Goal: Task Accomplishment & Management: Manage account settings

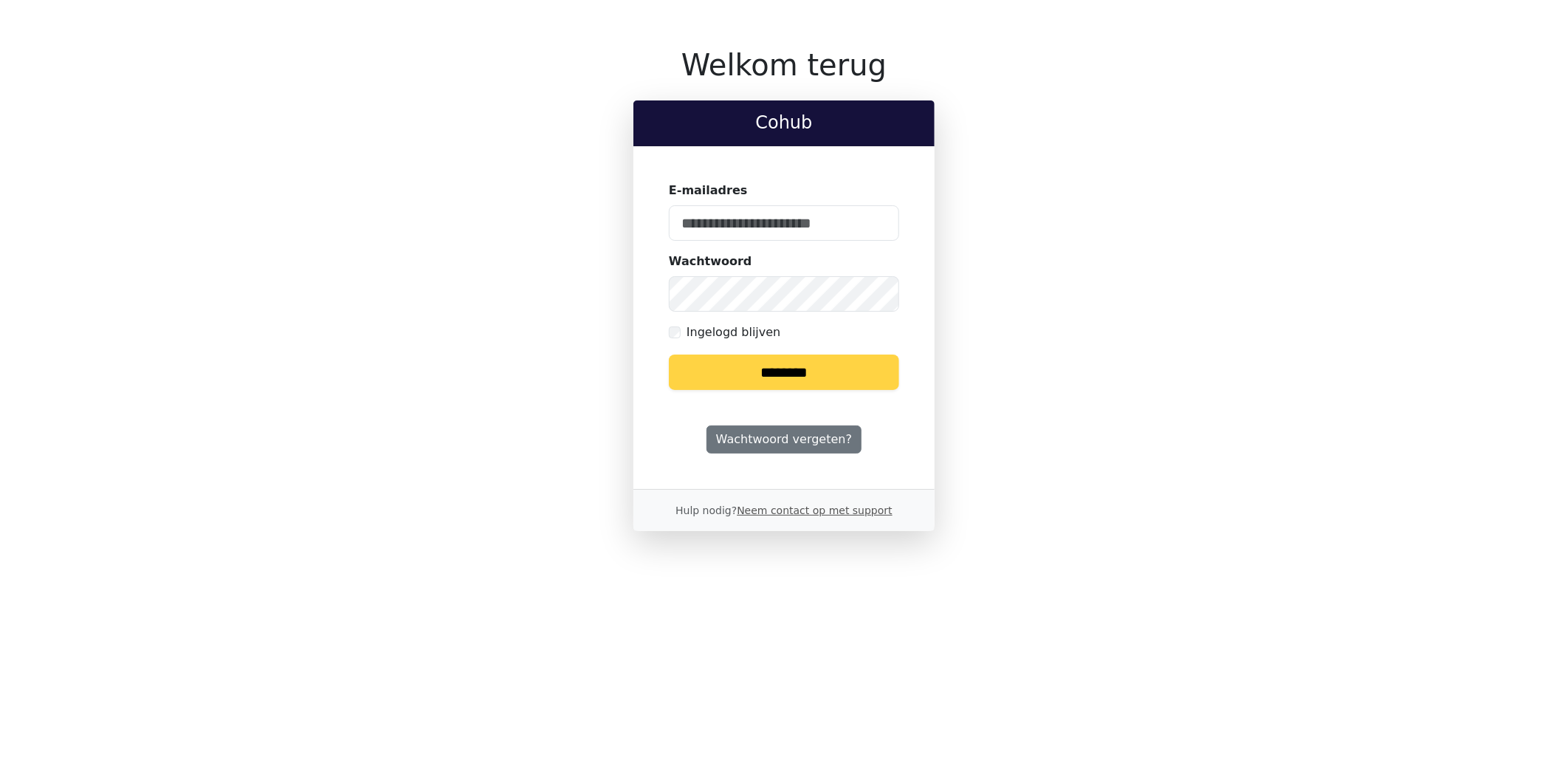
type input "**********"
click at [764, 373] on input "********" at bounding box center [784, 372] width 230 height 35
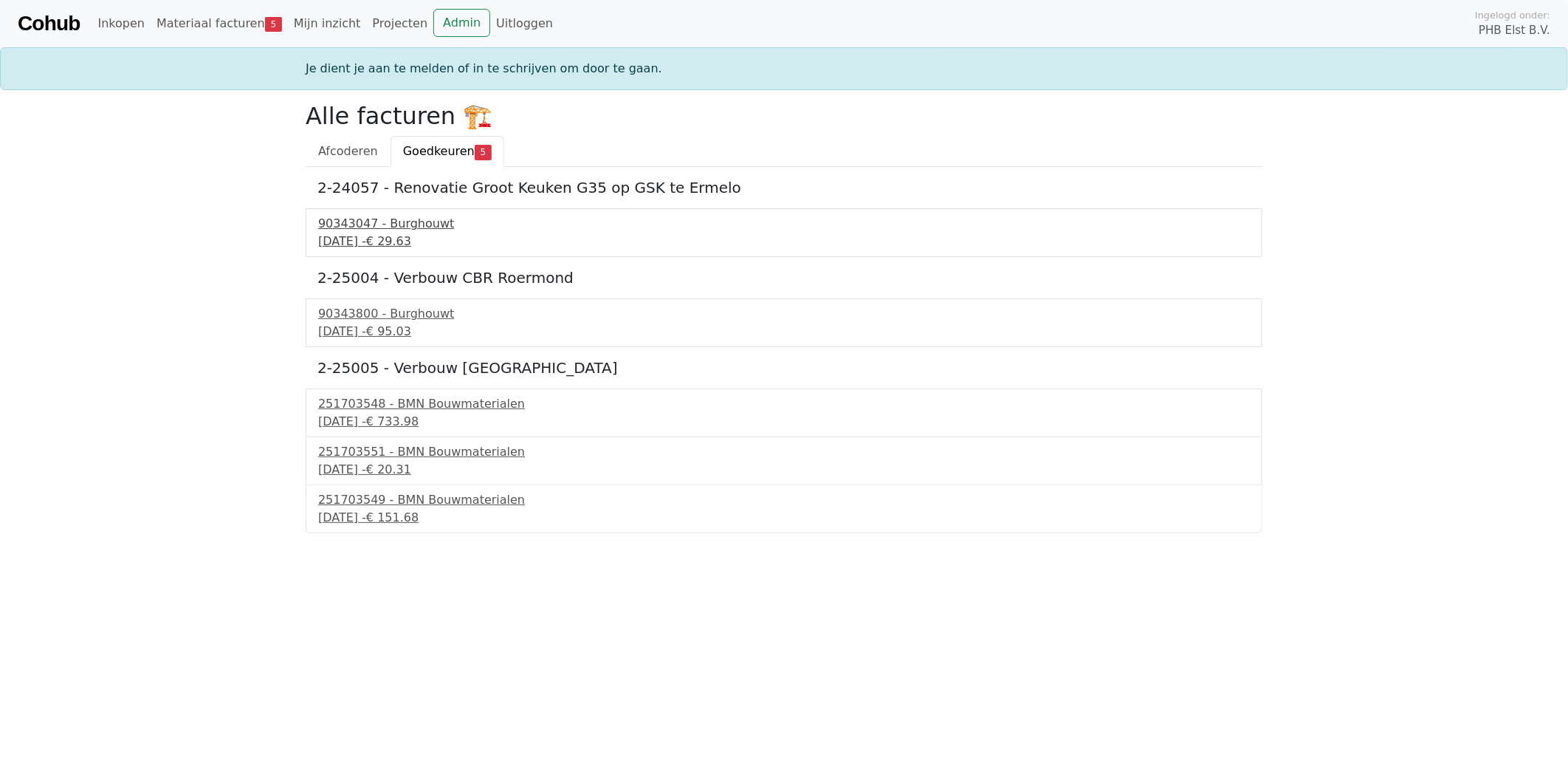
click at [392, 229] on div "90343047 - Burghouwt" at bounding box center [784, 224] width 932 height 18
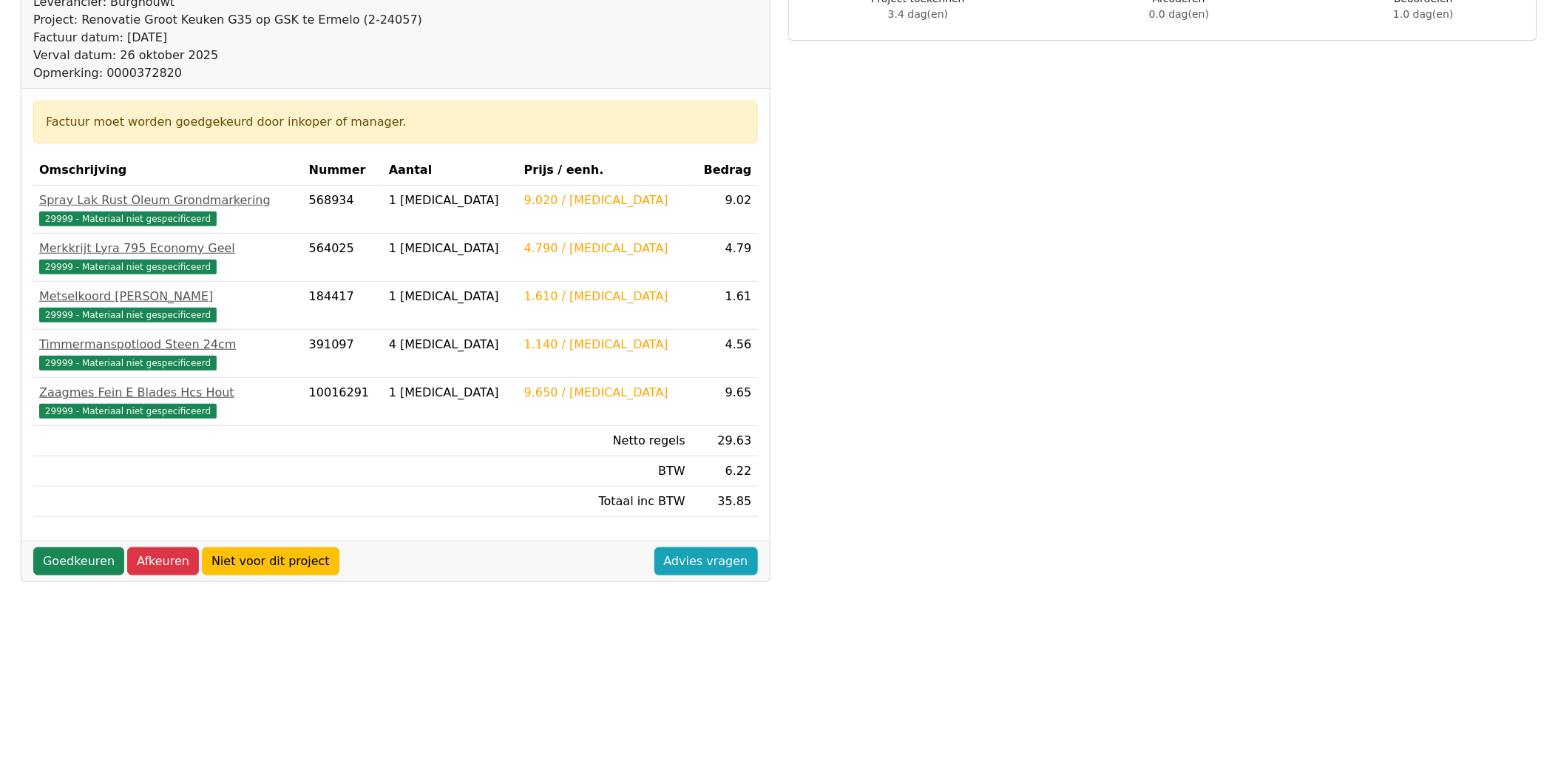
scroll to position [247, 0]
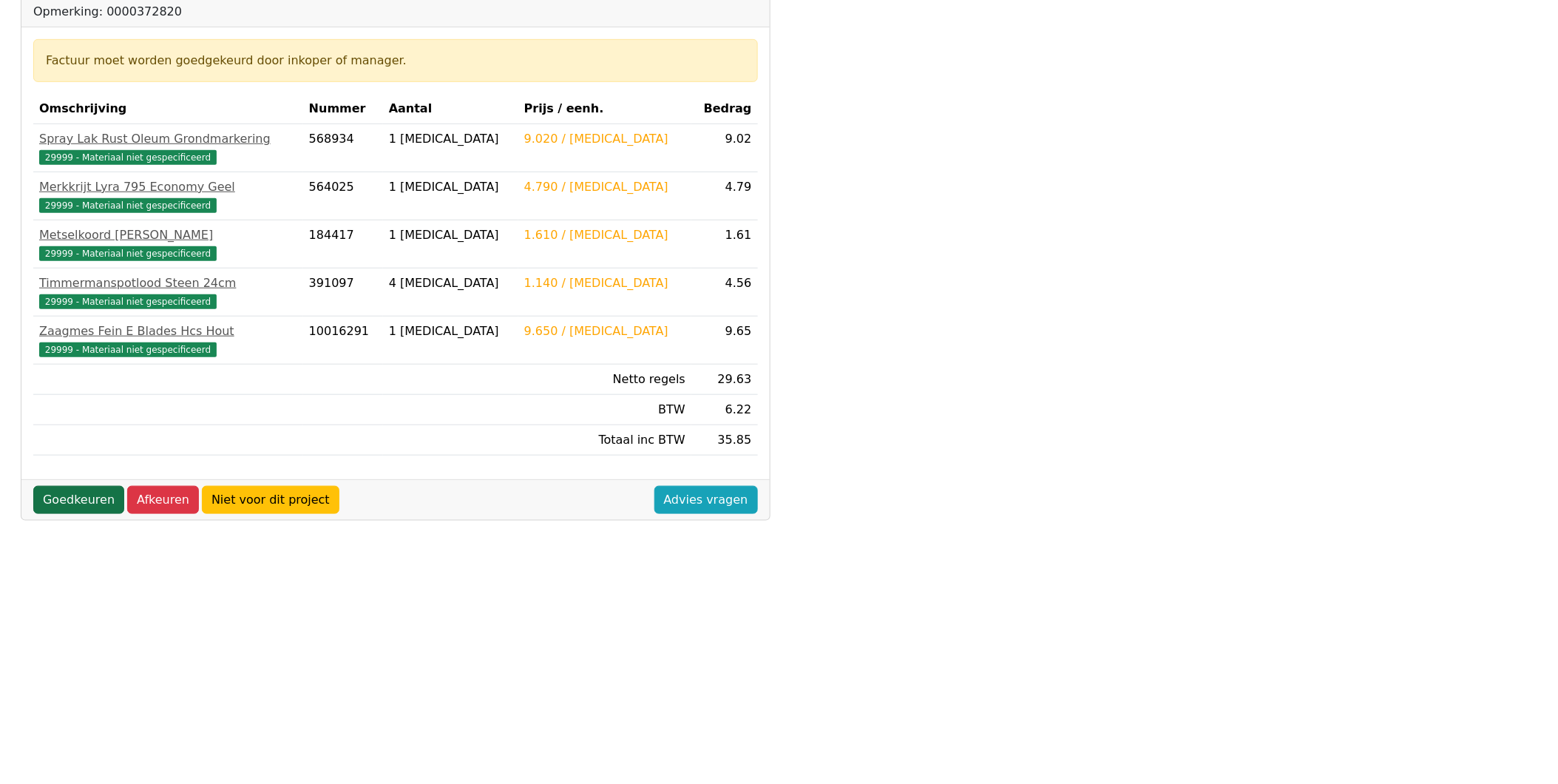
click at [78, 493] on link "Goedkeuren" at bounding box center [79, 500] width 91 height 29
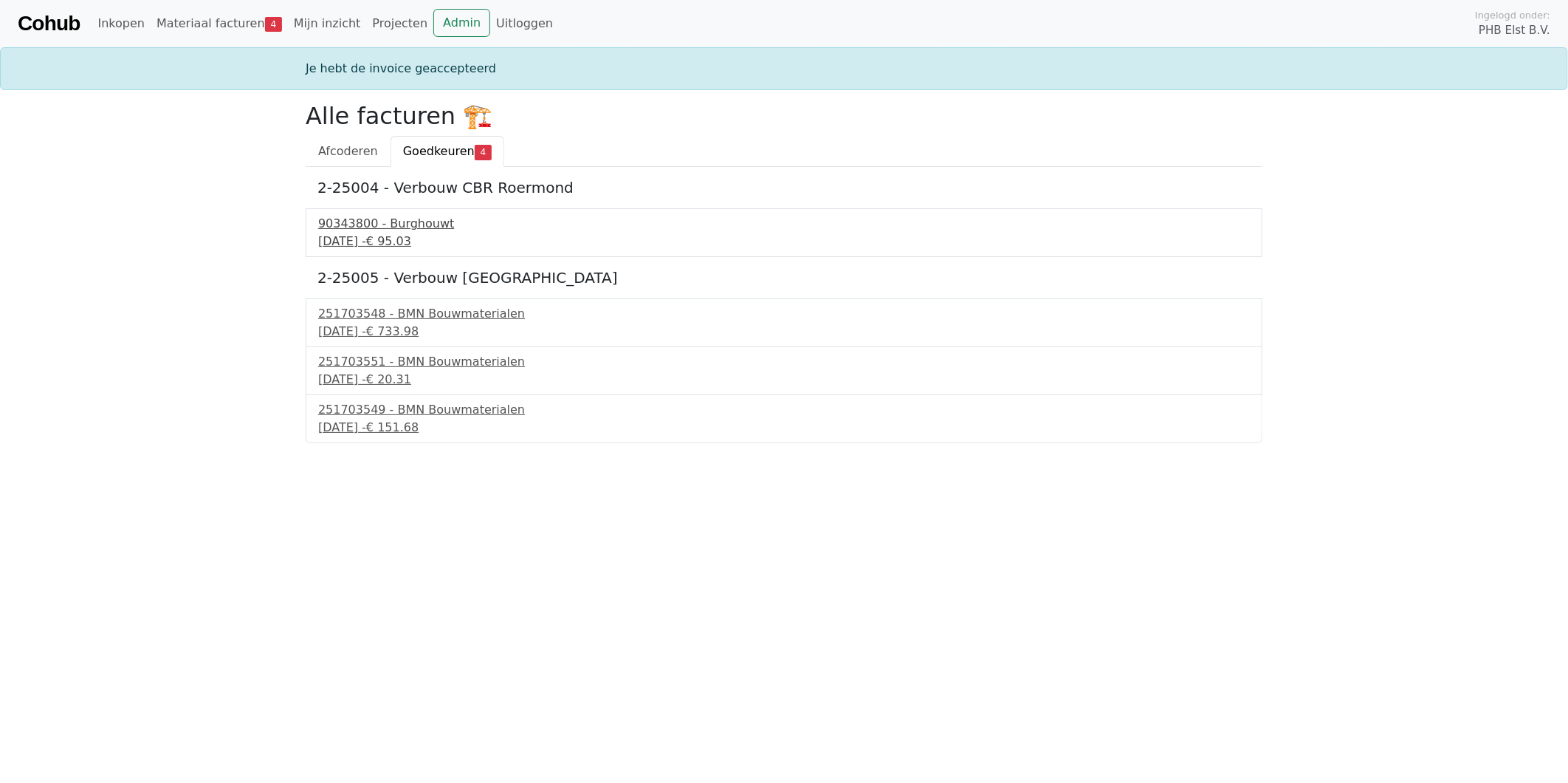
click at [371, 230] on div "90343800 - Burghouwt" at bounding box center [784, 224] width 932 height 18
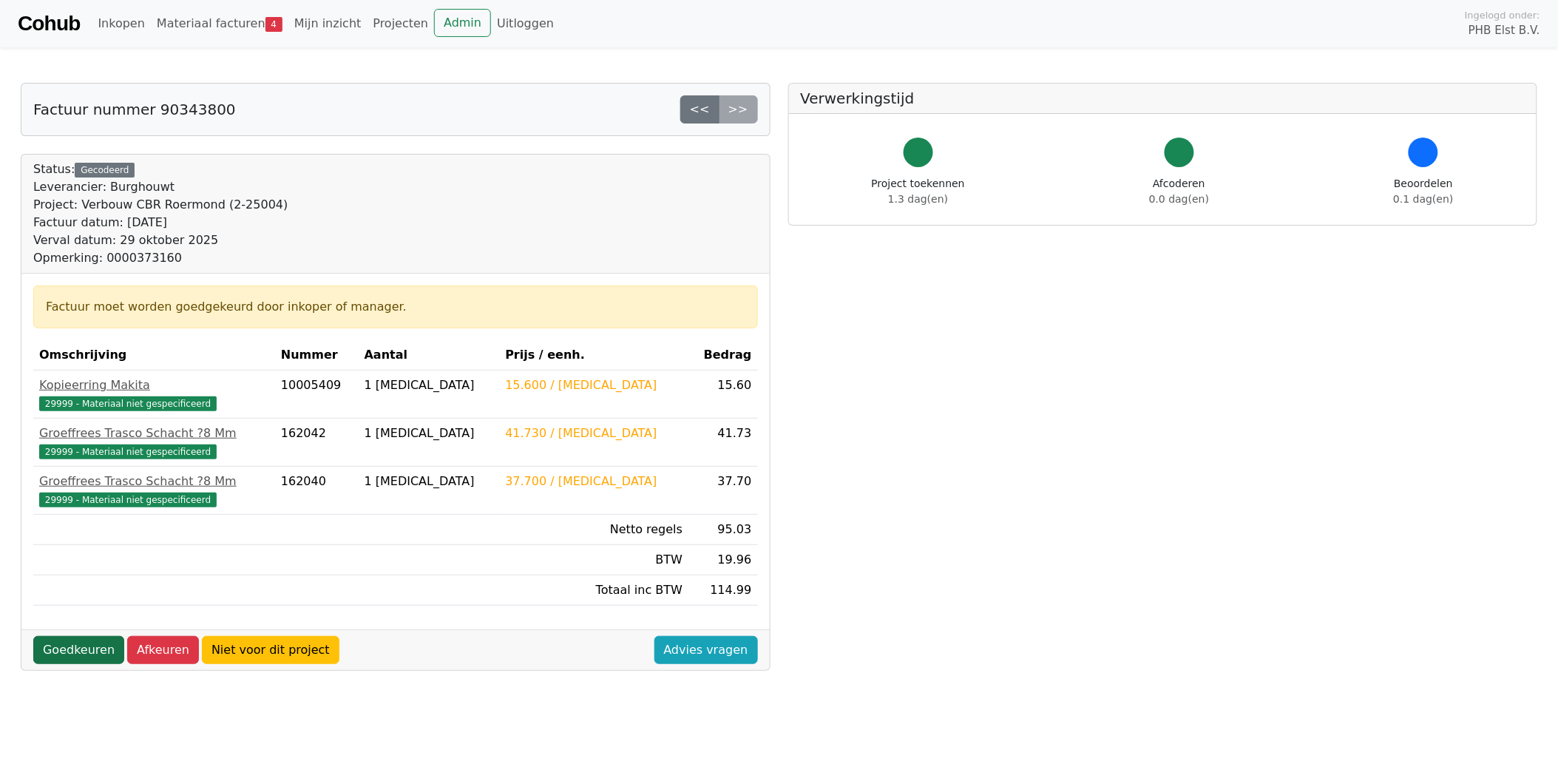
click at [84, 642] on link "Goedkeuren" at bounding box center [79, 651] width 91 height 29
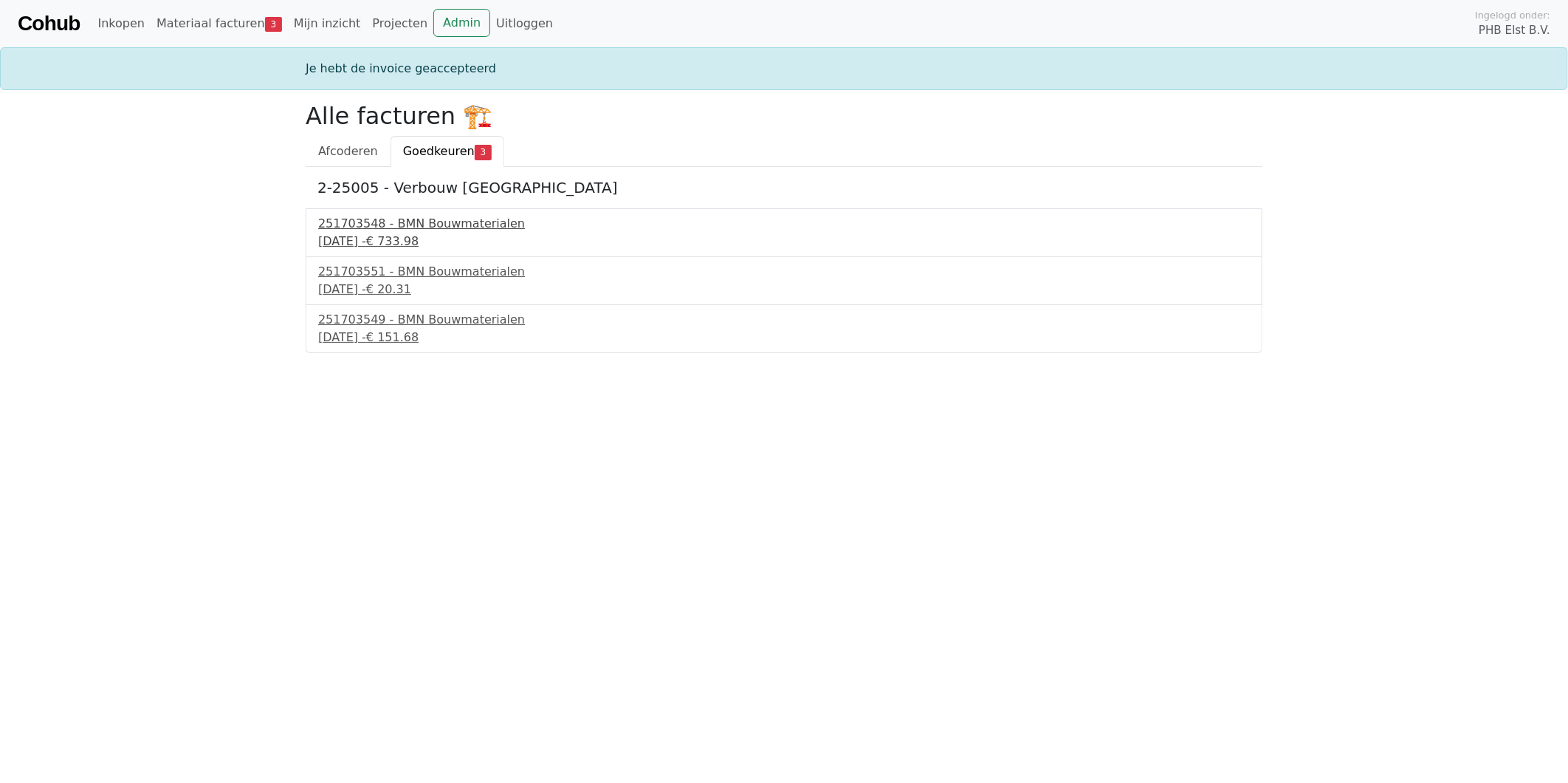
click at [381, 240] on div "[DATE] - € 733.98" at bounding box center [784, 241] width 932 height 18
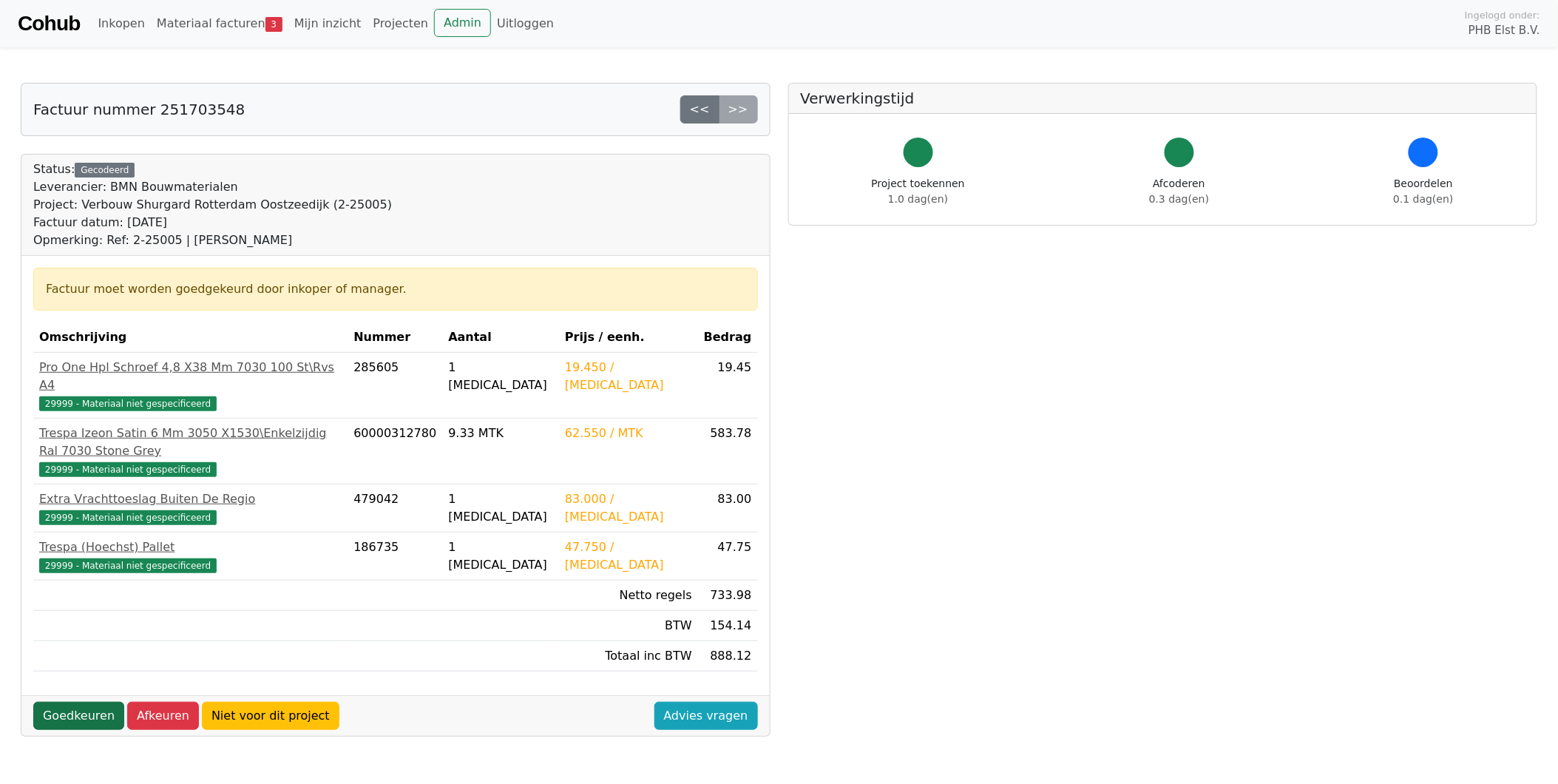
click at [69, 702] on link "Goedkeuren" at bounding box center [79, 716] width 91 height 29
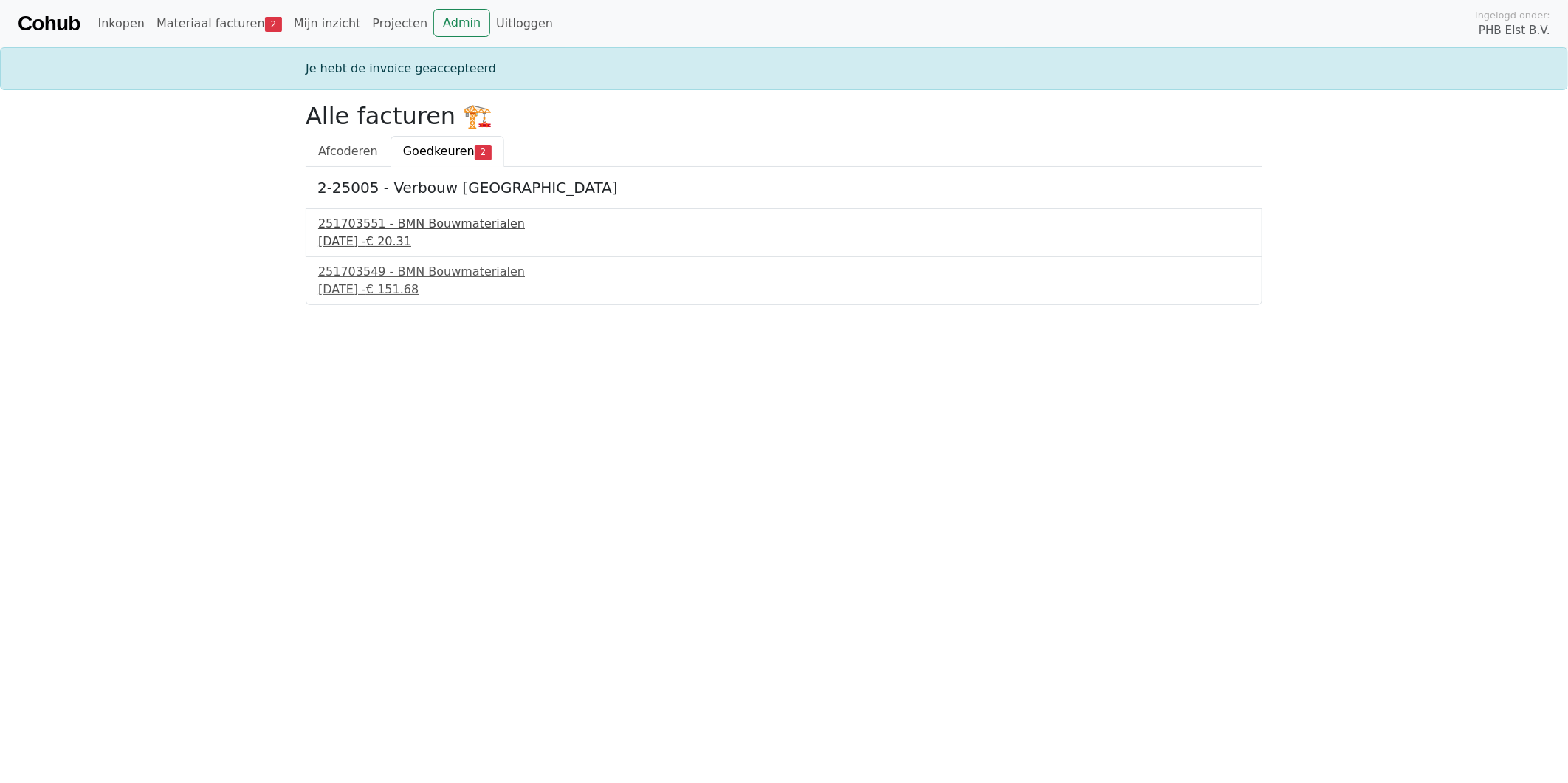
click at [379, 232] on div "251703551 - BMN Bouwmaterialen" at bounding box center [784, 224] width 932 height 18
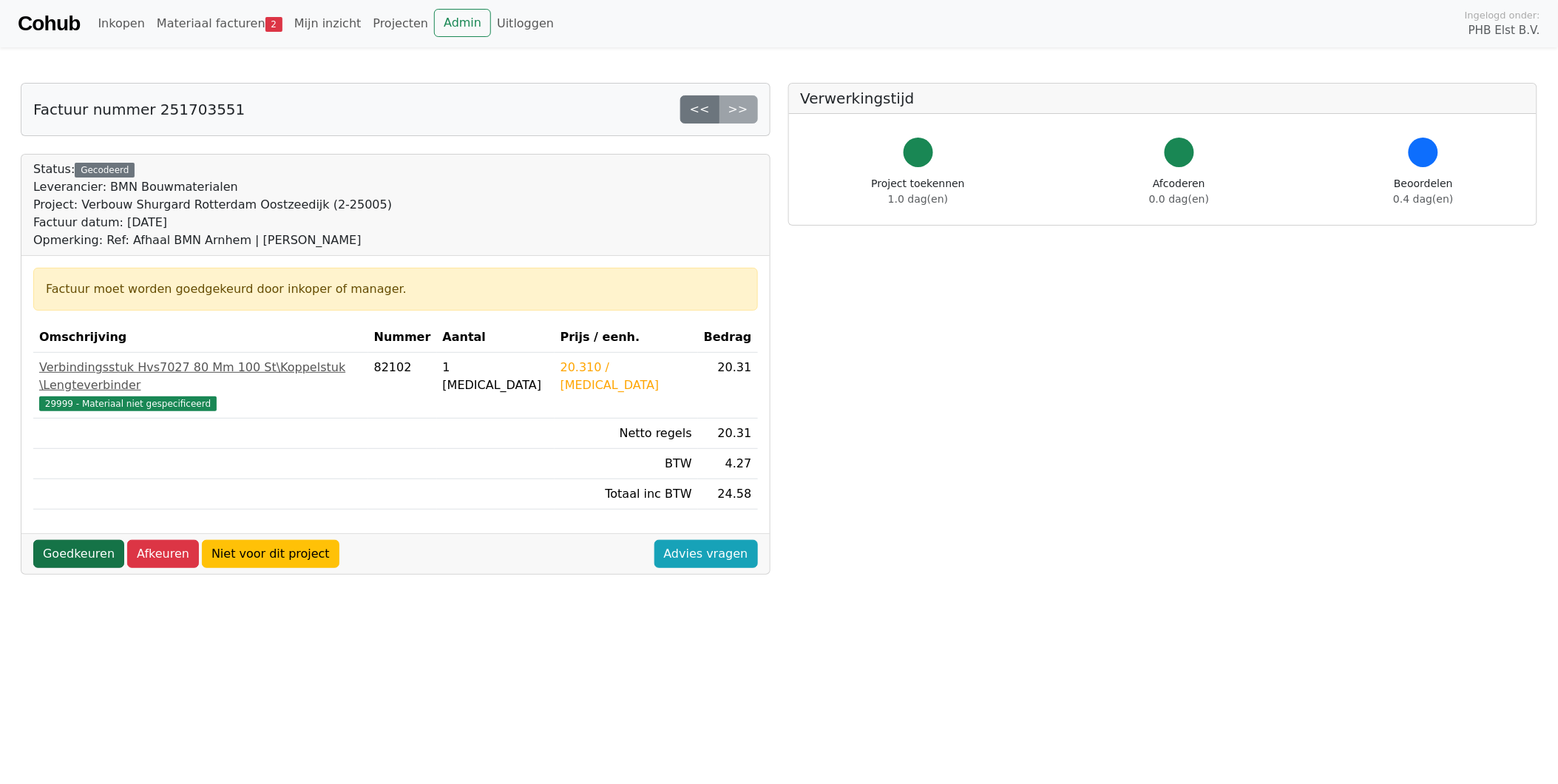
click at [80, 540] on link "Goedkeuren" at bounding box center [79, 554] width 91 height 29
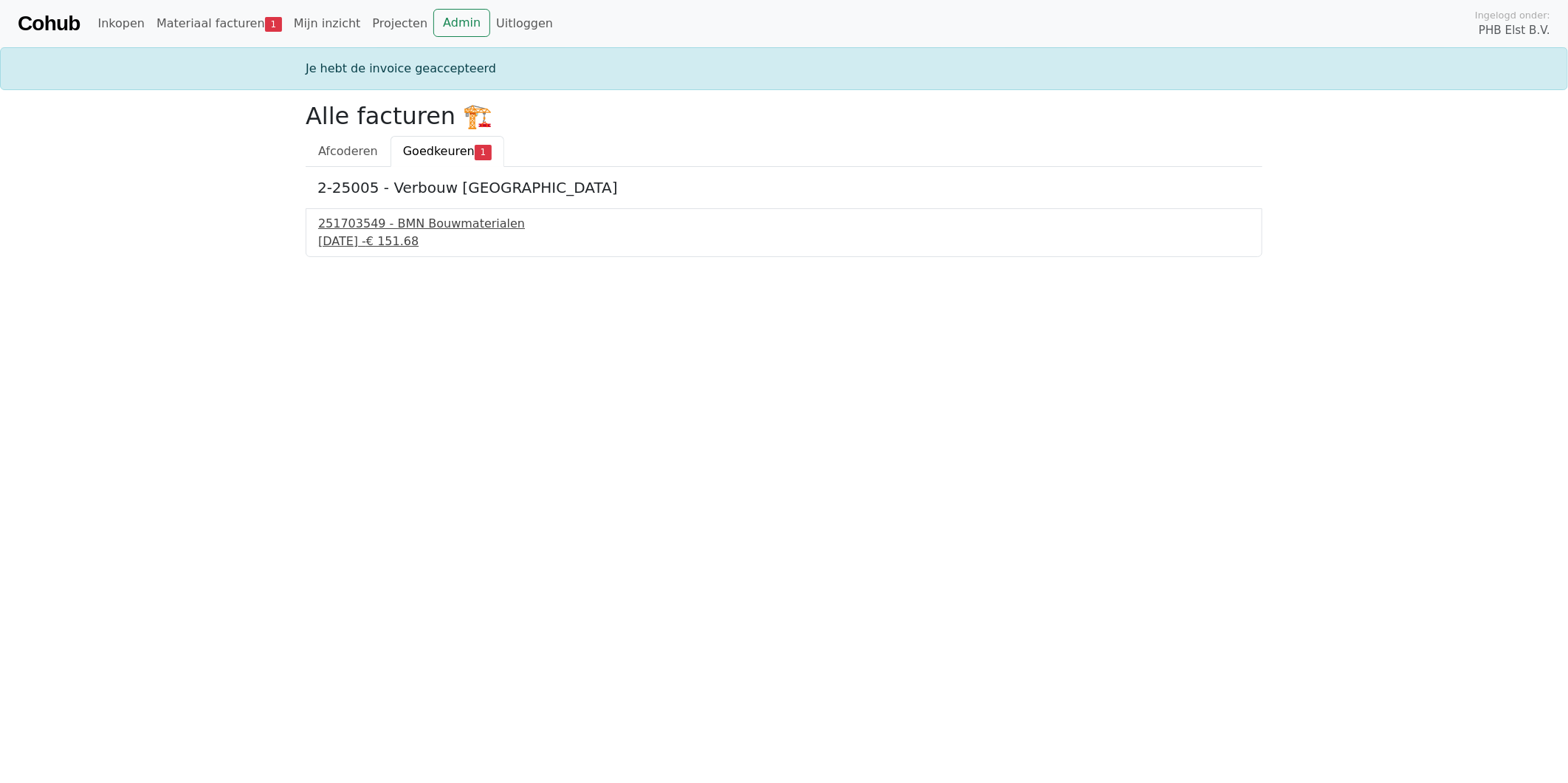
click at [382, 227] on div "251703549 - BMN Bouwmaterialen" at bounding box center [784, 224] width 932 height 18
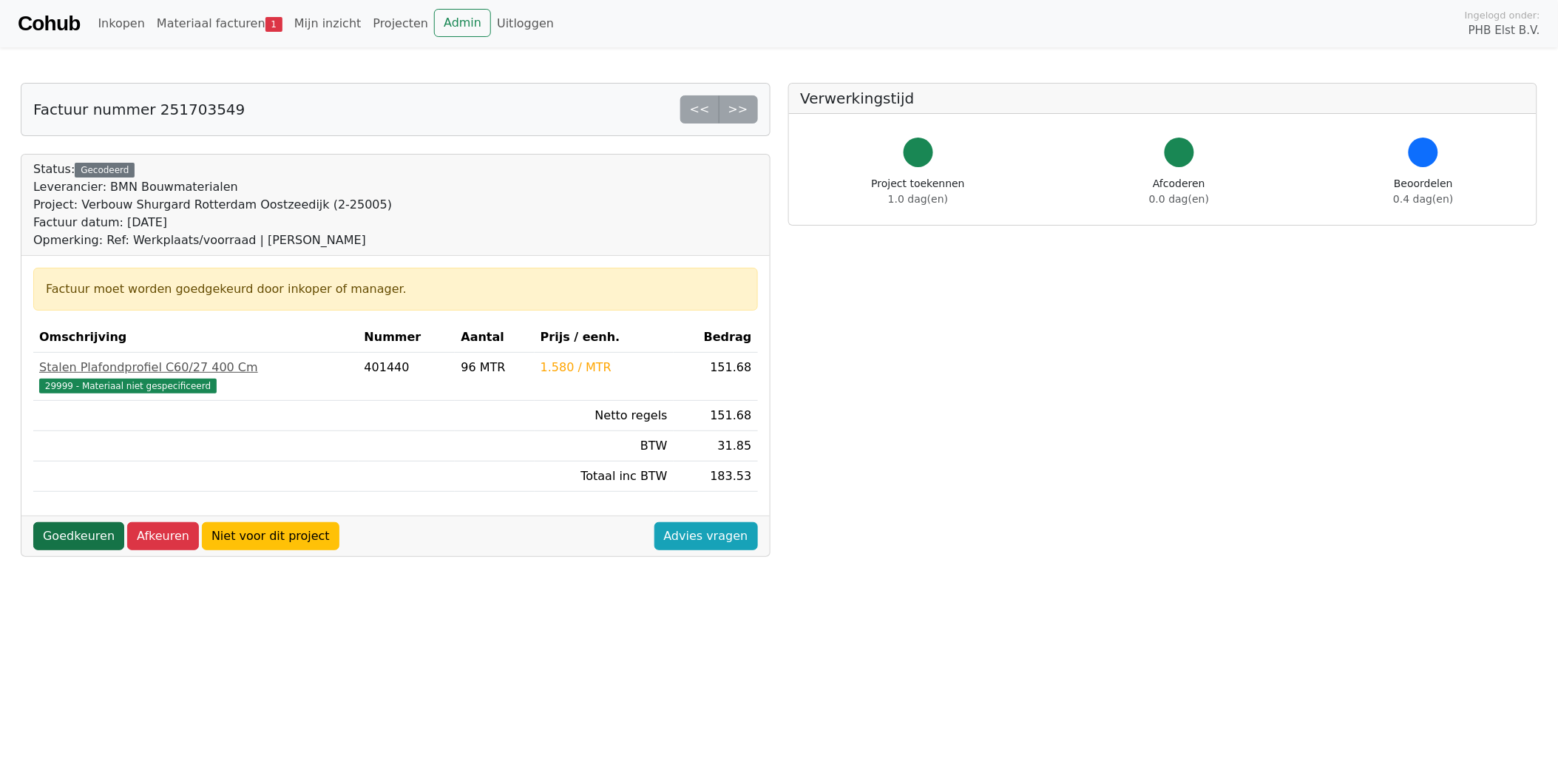
click at [61, 529] on link "Goedkeuren" at bounding box center [79, 537] width 91 height 29
